Goal: Transaction & Acquisition: Purchase product/service

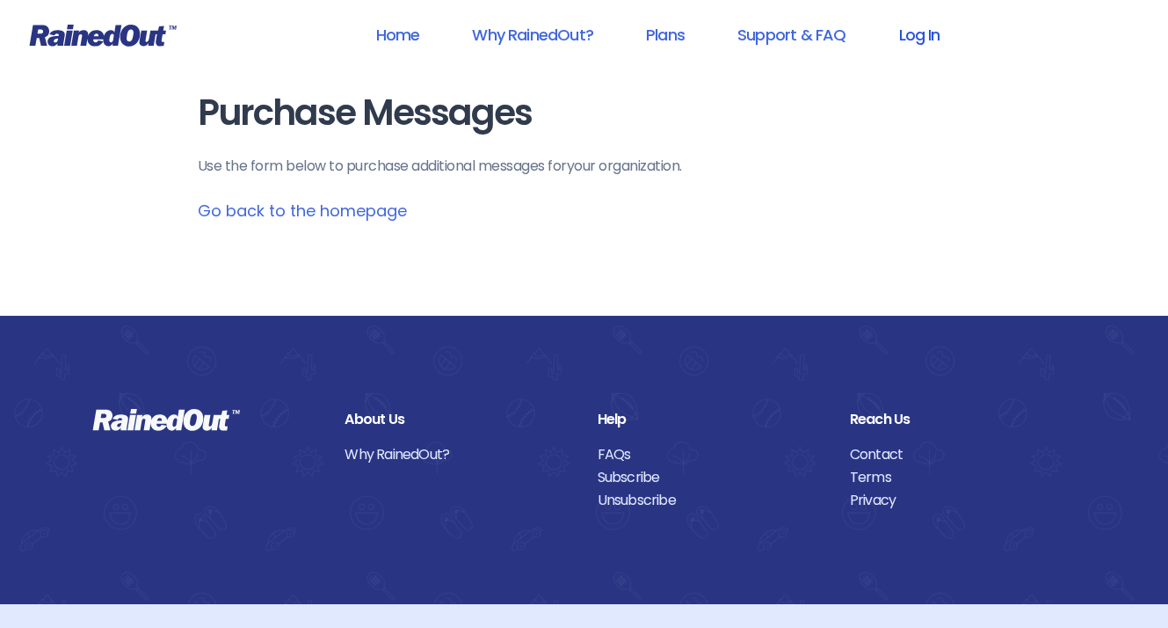
click at [947, 34] on link "Log In" at bounding box center [918, 35] width 87 height 40
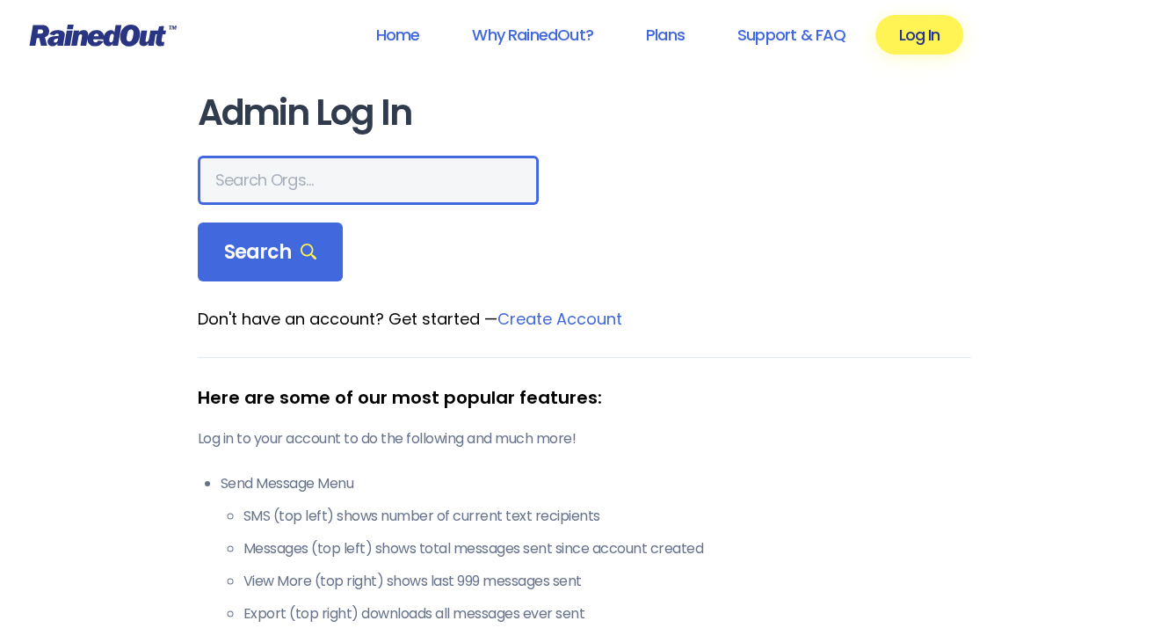
click at [358, 185] on input "text" at bounding box center [368, 180] width 341 height 49
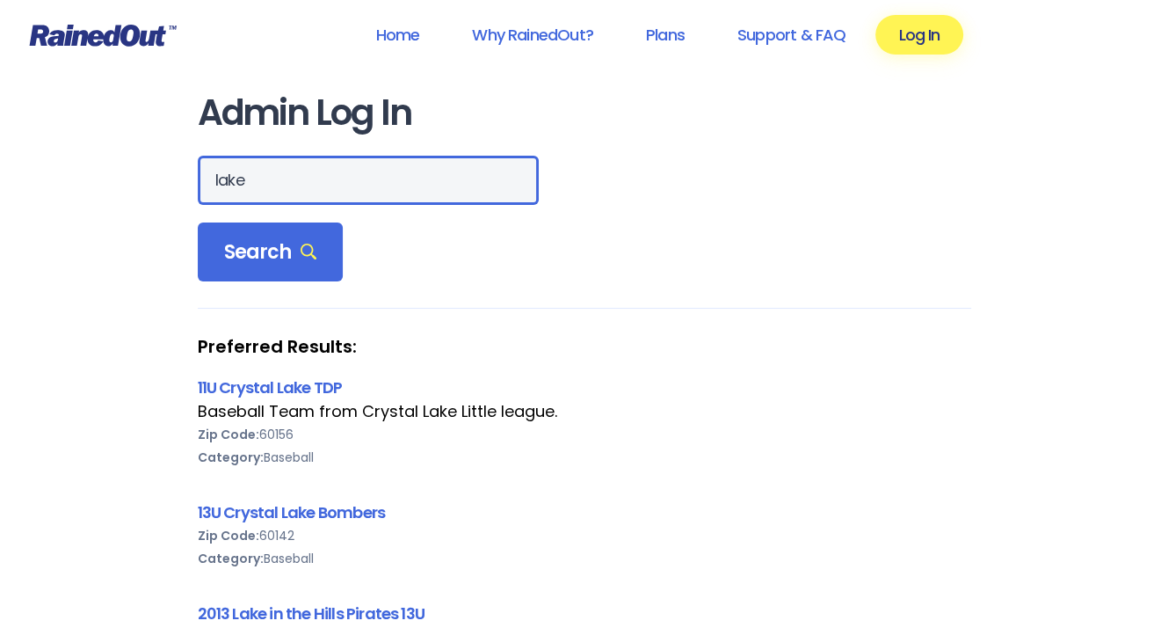
drag, startPoint x: 285, startPoint y: 183, endPoint x: 78, endPoint y: 154, distance: 208.6
type input "[GEOGRAPHIC_DATA]"
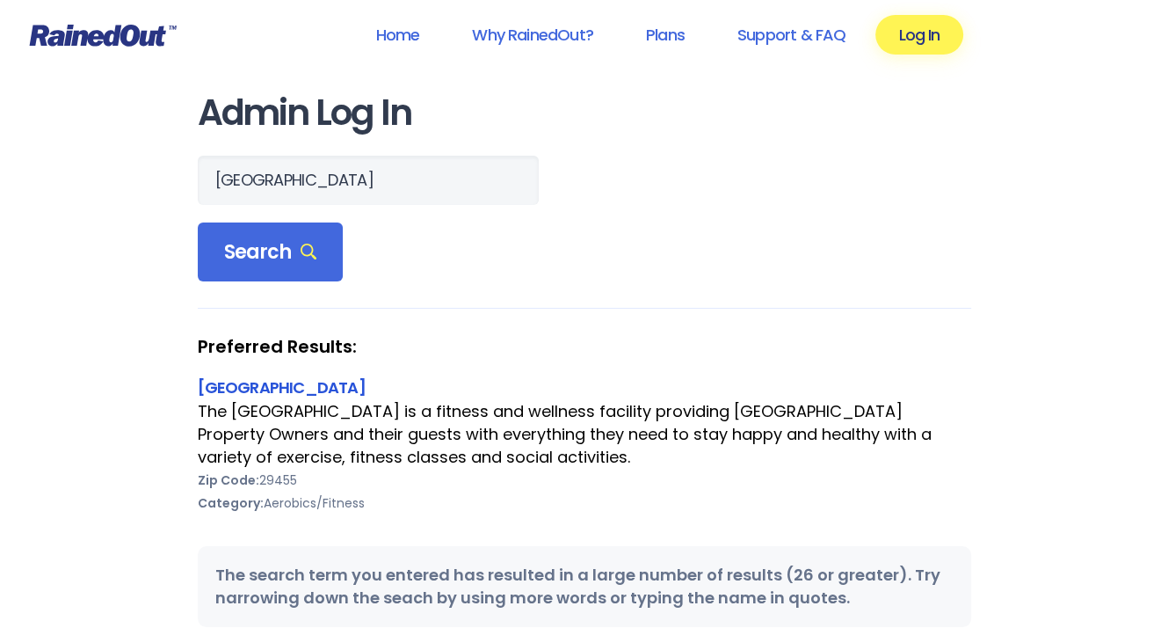
click at [366, 394] on link "[GEOGRAPHIC_DATA]" at bounding box center [282, 387] width 168 height 22
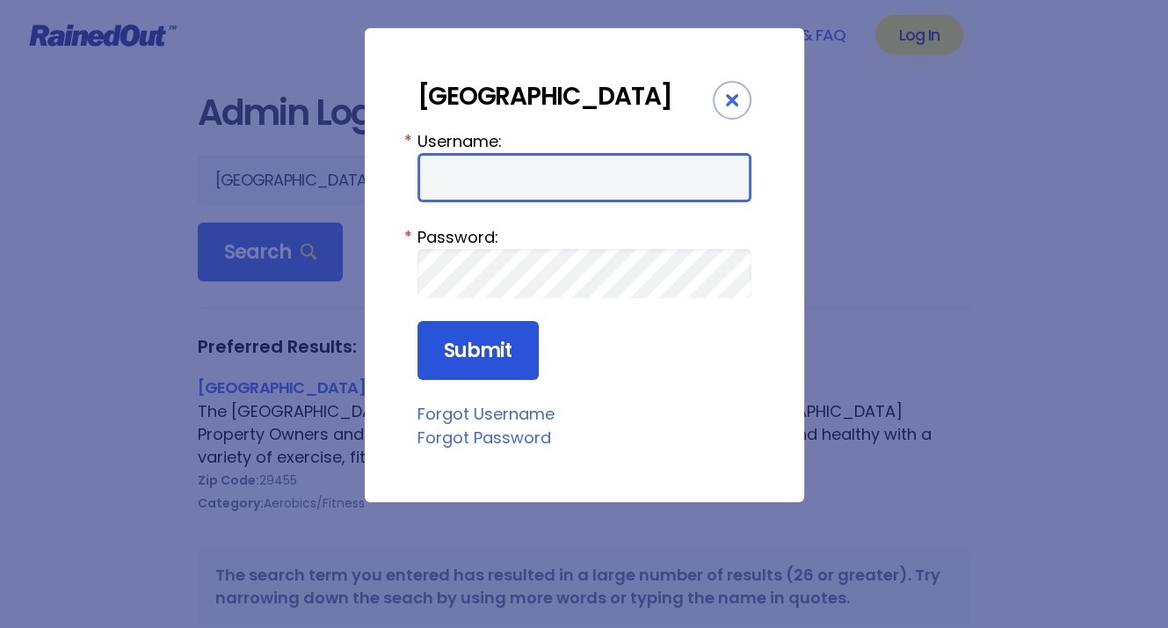
type input "LakeHouse"
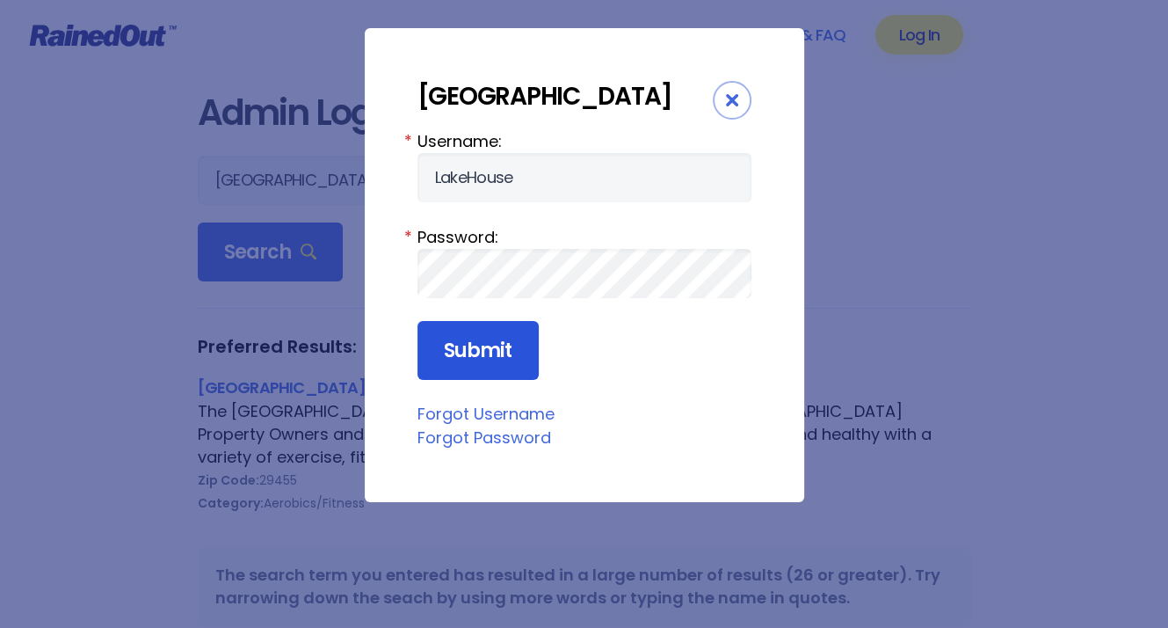
click at [449, 377] on input "Submit" at bounding box center [477, 351] width 121 height 60
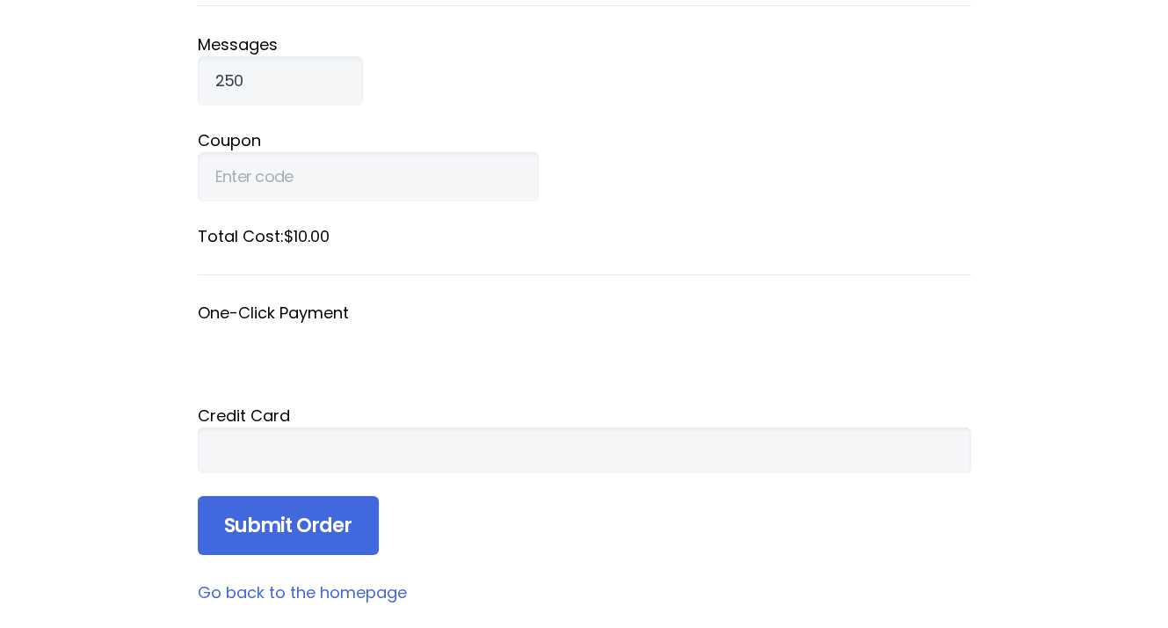
scroll to position [264, 0]
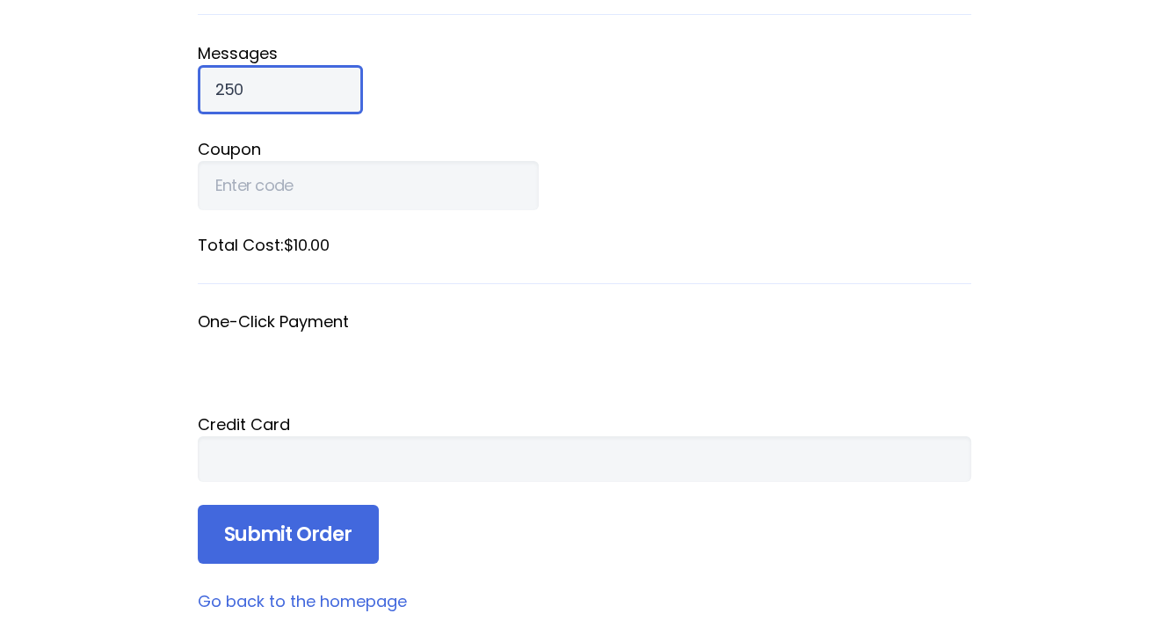
click at [272, 85] on input "250" at bounding box center [280, 89] width 165 height 49
click at [249, 85] on input "250" at bounding box center [280, 89] width 165 height 49
drag, startPoint x: 267, startPoint y: 87, endPoint x: 130, endPoint y: 92, distance: 137.2
click at [130, 92] on div "Home Why RainedOut? Plans Support & FAQ Log In Purchase Messages Use the form b…" at bounding box center [584, 403] width 1168 height 1334
type input "1"
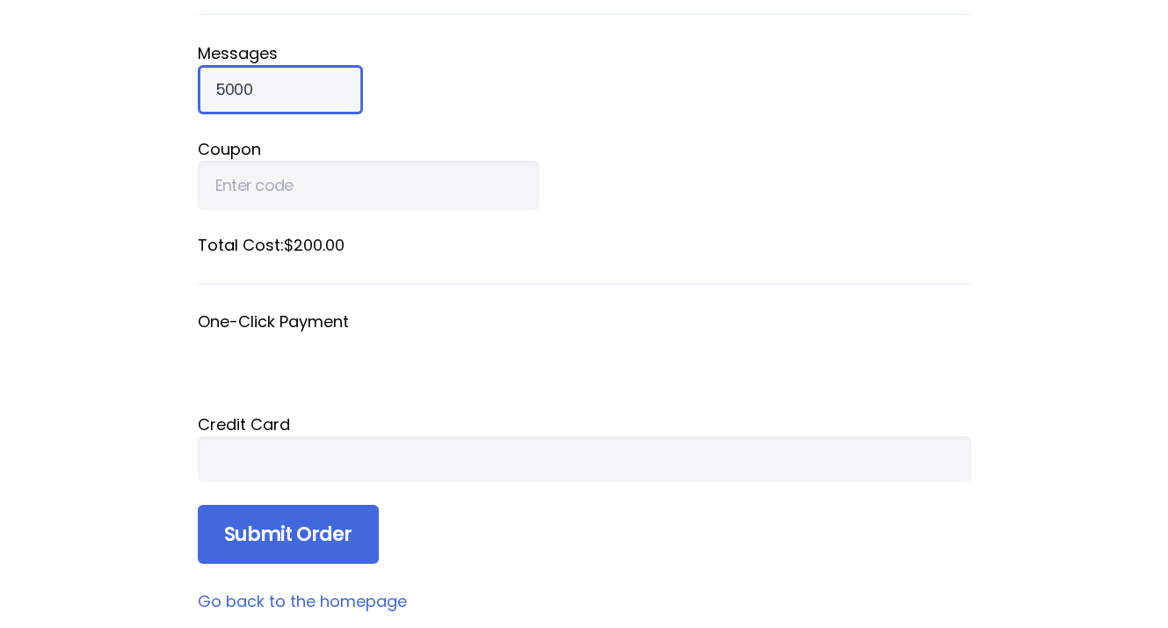
type input "5000"
drag, startPoint x: 759, startPoint y: 148, endPoint x: 718, endPoint y: 184, distance: 54.8
click at [759, 148] on label "Coupon" at bounding box center [584, 149] width 773 height 24
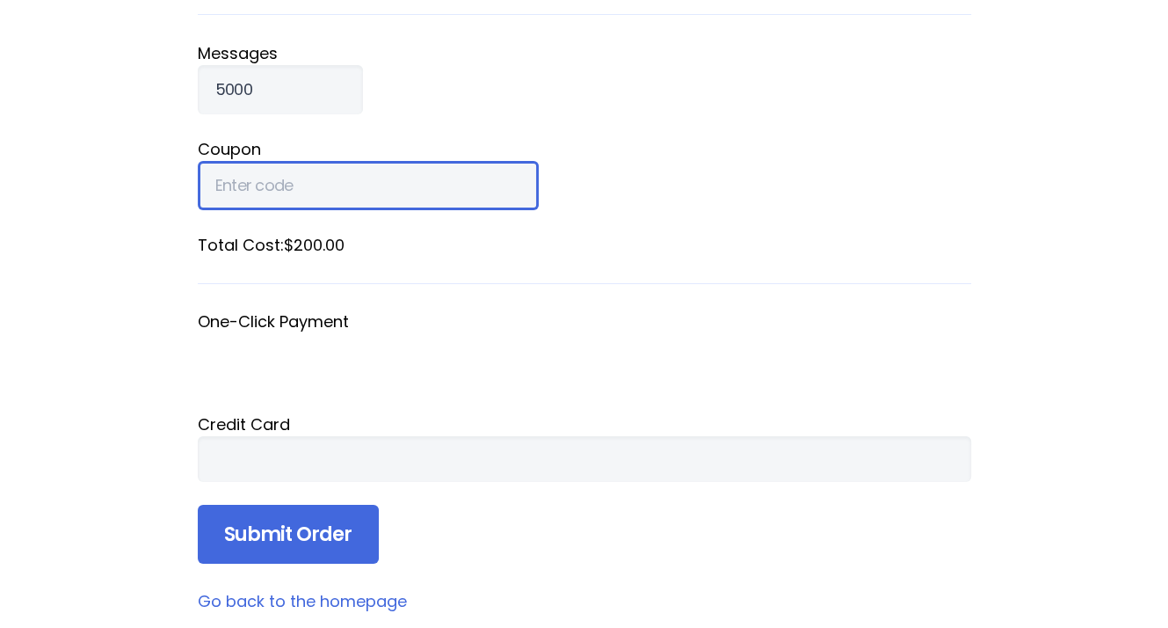
click at [539, 161] on input "Coupon" at bounding box center [368, 185] width 341 height 49
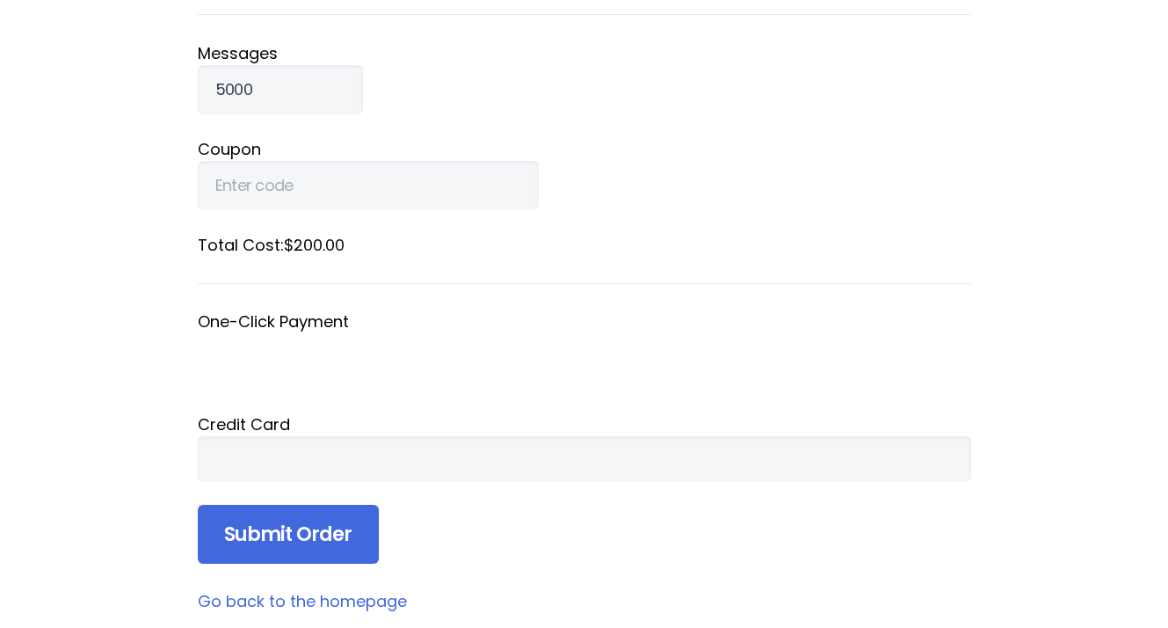
click at [482, 437] on div at bounding box center [584, 459] width 773 height 46
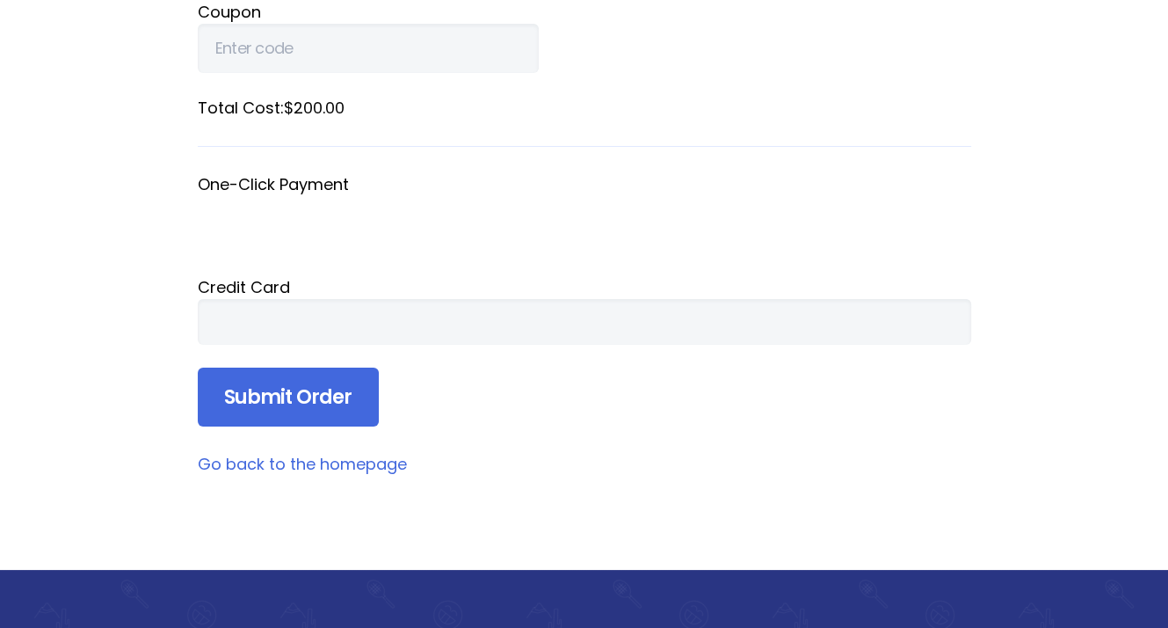
scroll to position [439, 0]
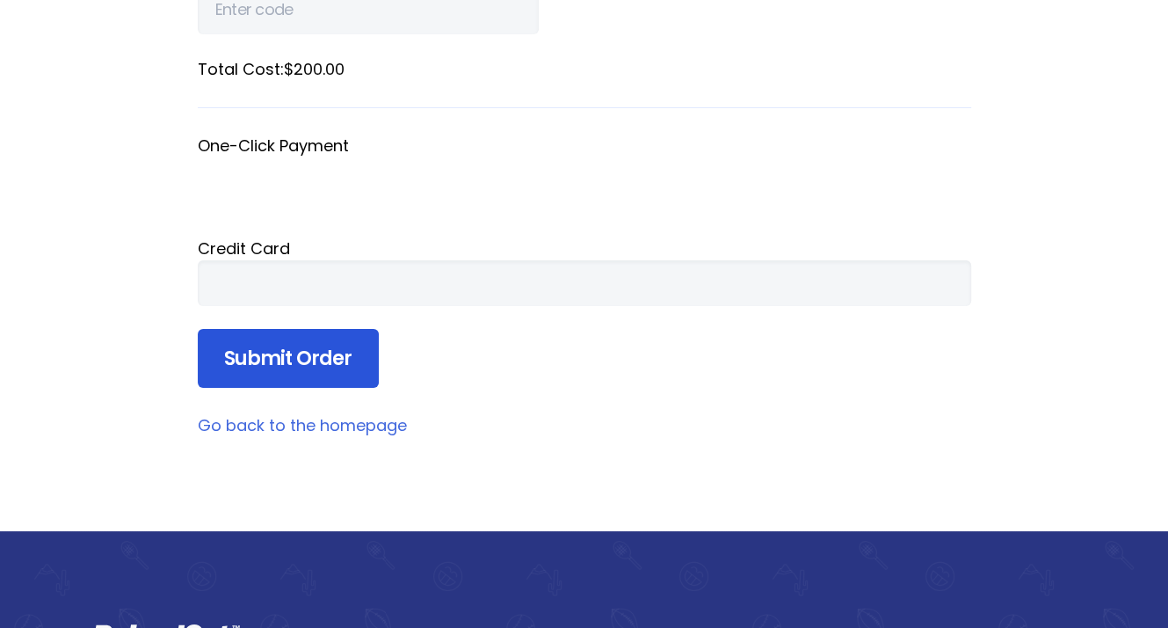
click at [320, 348] on input "Submit Order" at bounding box center [288, 359] width 181 height 60
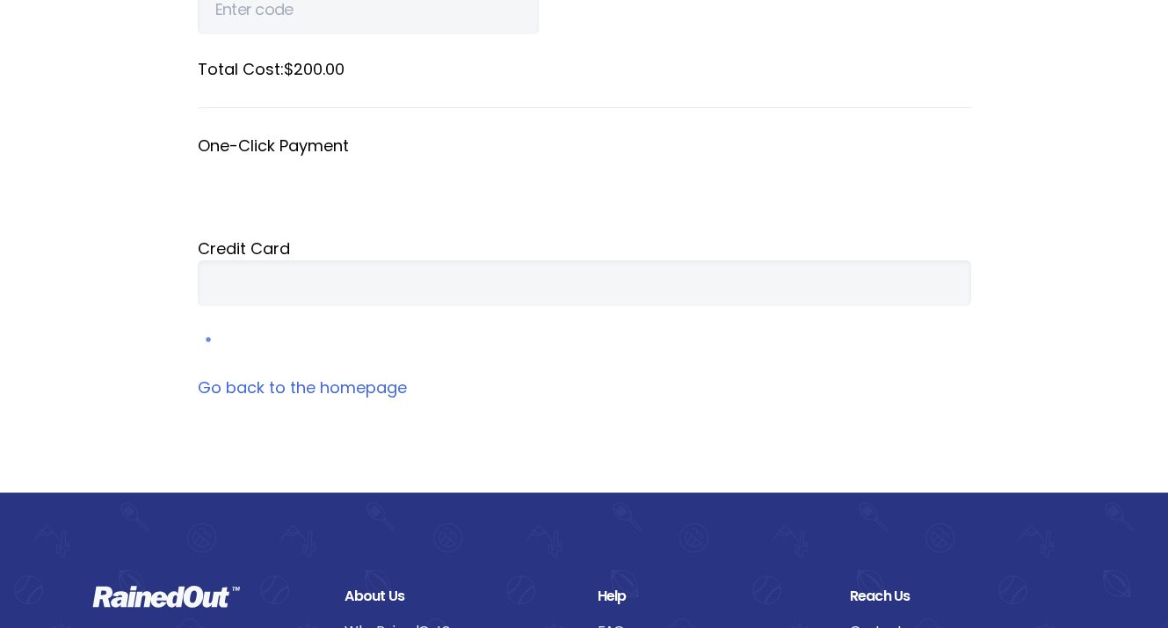
scroll to position [250, 0]
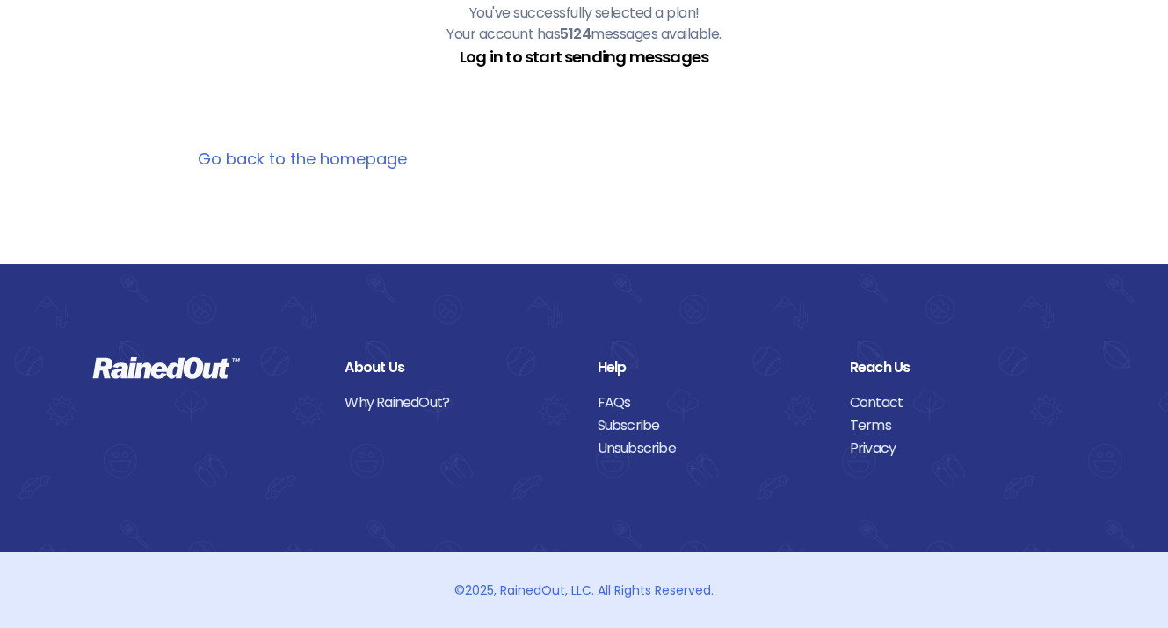
click at [549, 51] on link "Log in to start sending messages" at bounding box center [584, 57] width 249 height 22
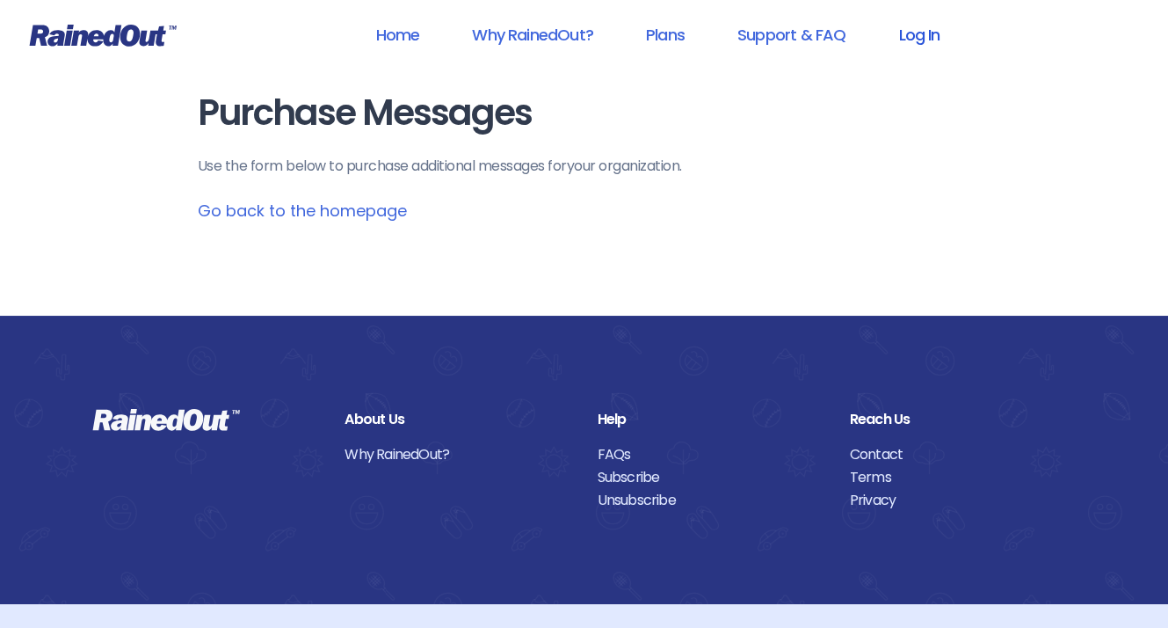
click at [927, 27] on link "Log In" at bounding box center [918, 35] width 87 height 40
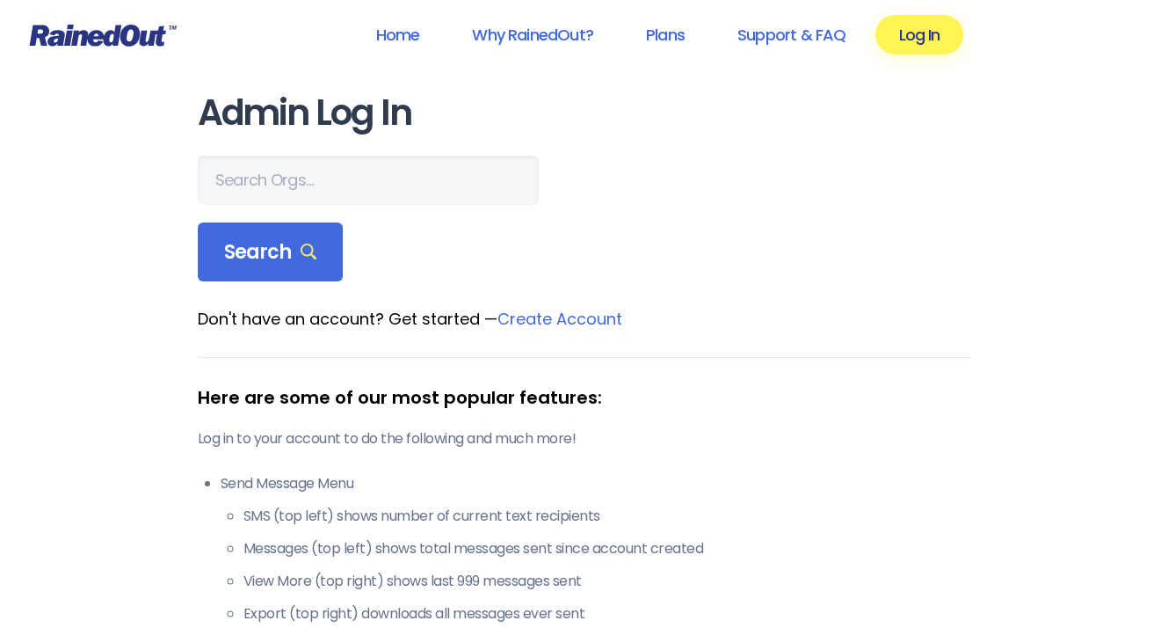
click at [460, 158] on div at bounding box center [584, 180] width 773 height 49
click at [461, 172] on div at bounding box center [584, 180] width 773 height 49
drag, startPoint x: 274, startPoint y: 215, endPoint x: 276, endPoint y: 193, distance: 22.0
click at [274, 198] on form "Search" at bounding box center [584, 219] width 773 height 127
click at [276, 192] on input "text" at bounding box center [368, 180] width 341 height 49
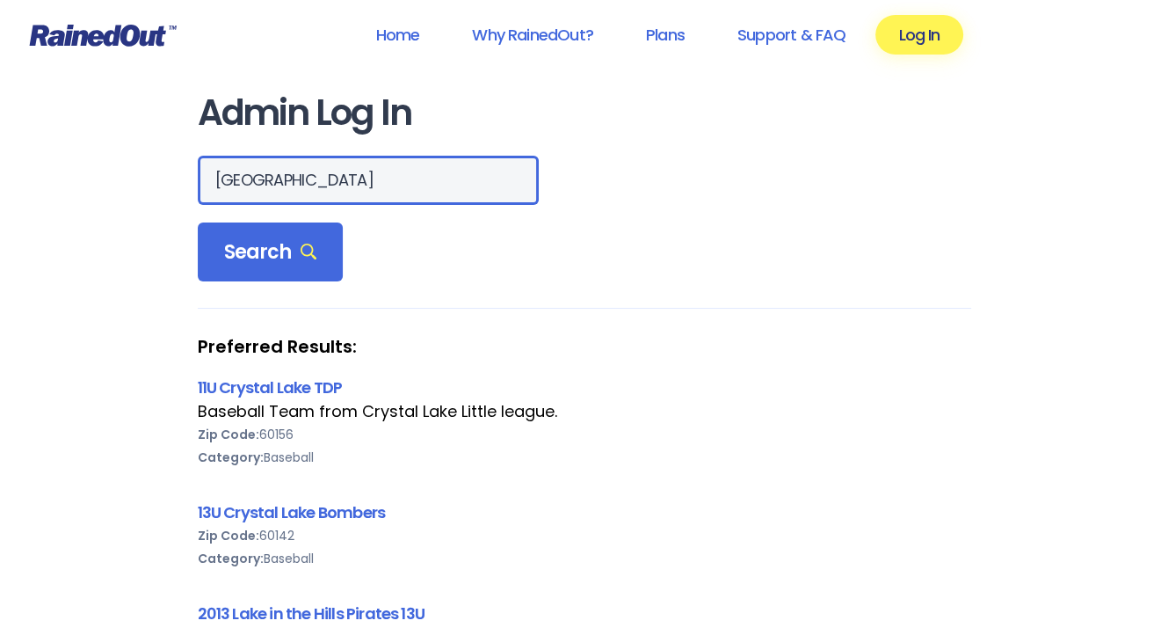
type input "[GEOGRAPHIC_DATA]"
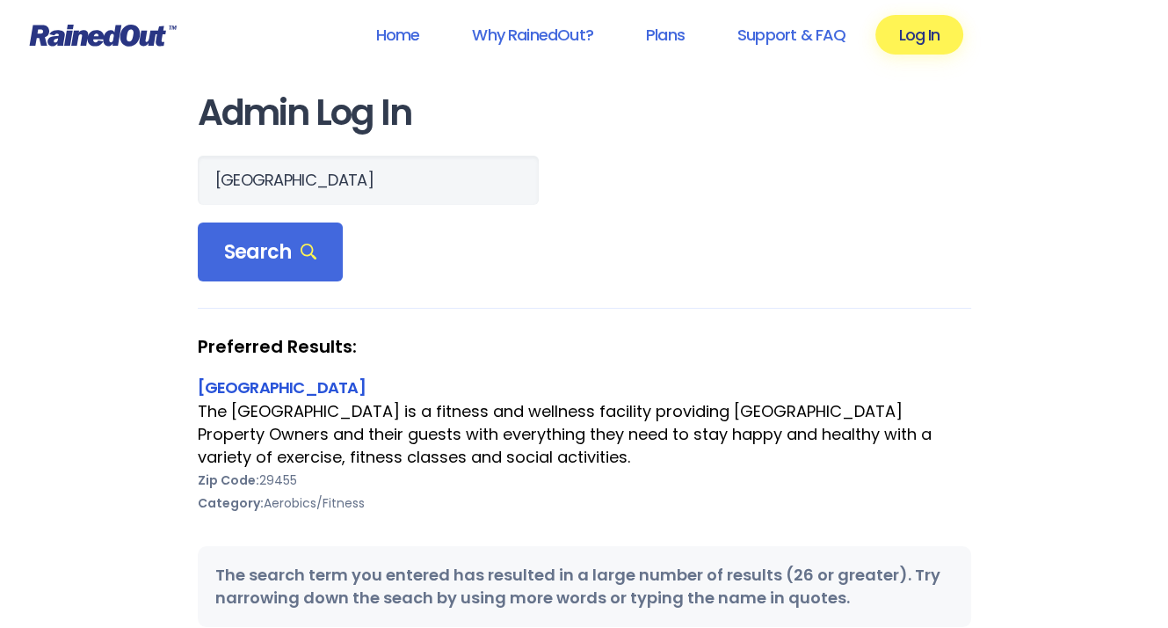
click at [306, 381] on link "[GEOGRAPHIC_DATA]" at bounding box center [282, 387] width 168 height 22
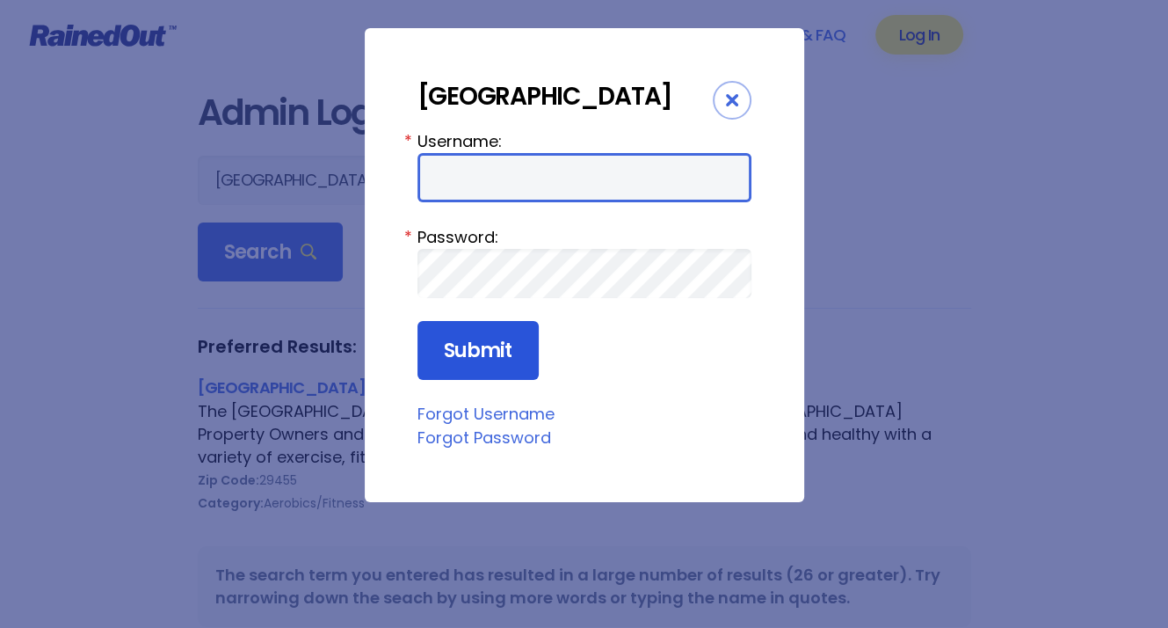
type input "LakeHouse"
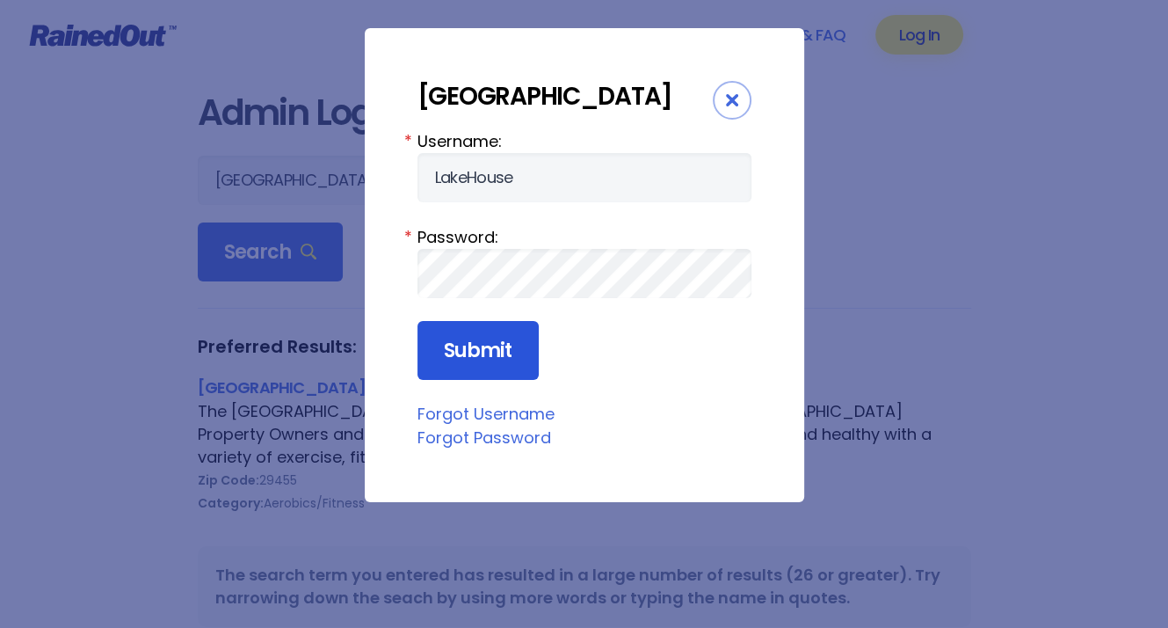
click at [504, 381] on input "Submit" at bounding box center [477, 351] width 121 height 60
